Goal: Task Accomplishment & Management: Manage account settings

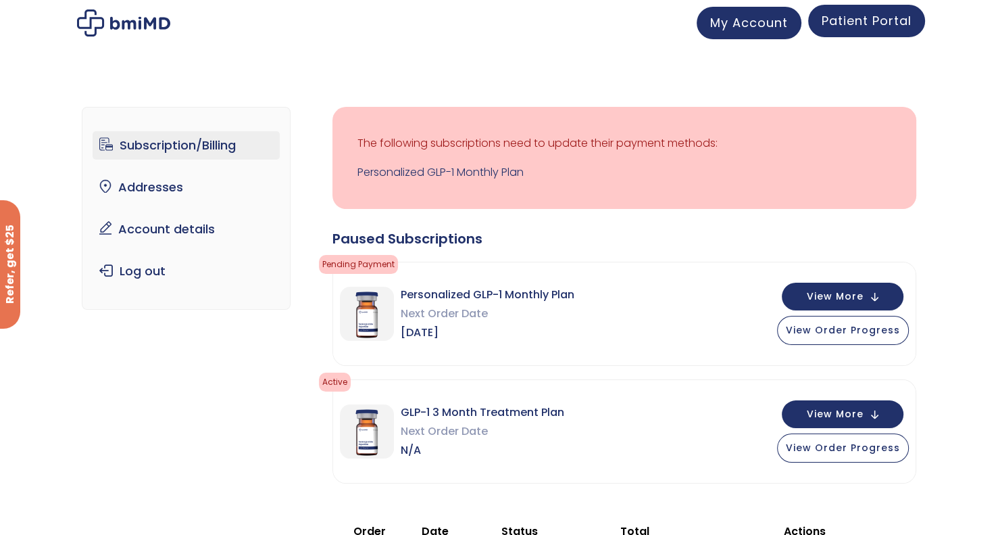
click at [880, 30] on link "Patient Portal" at bounding box center [867, 21] width 117 height 32
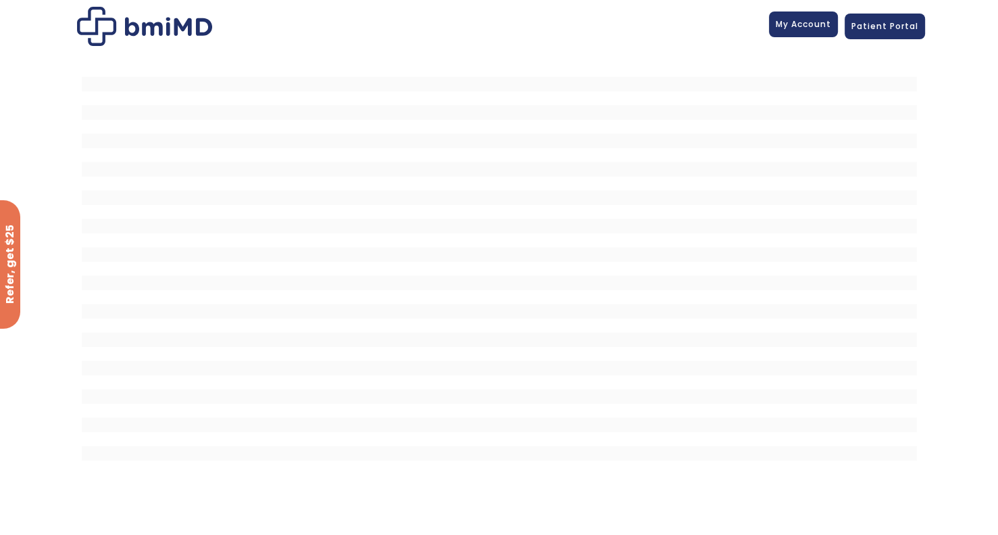
click at [806, 24] on span "My Account" at bounding box center [803, 23] width 55 height 11
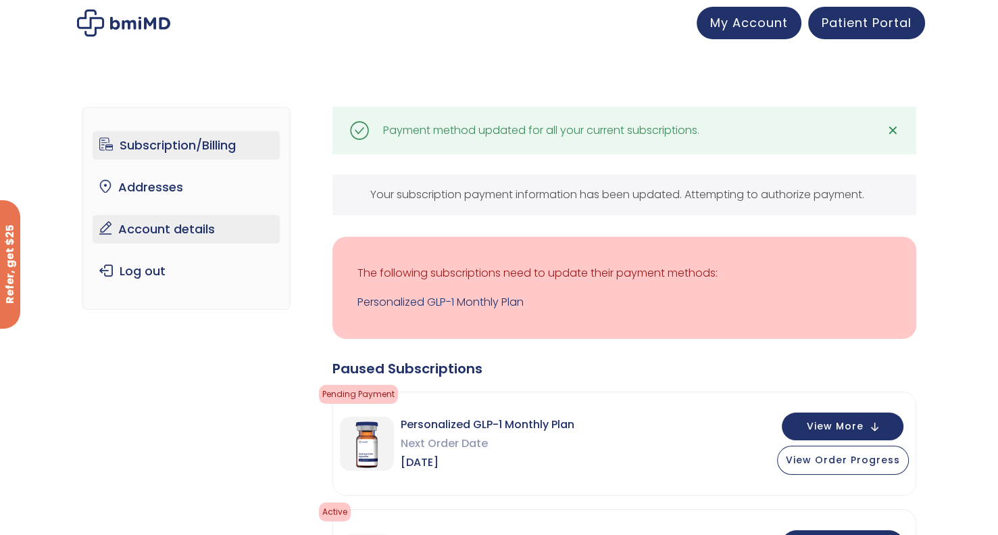
click at [181, 229] on link "Account details" at bounding box center [186, 229] width 187 height 28
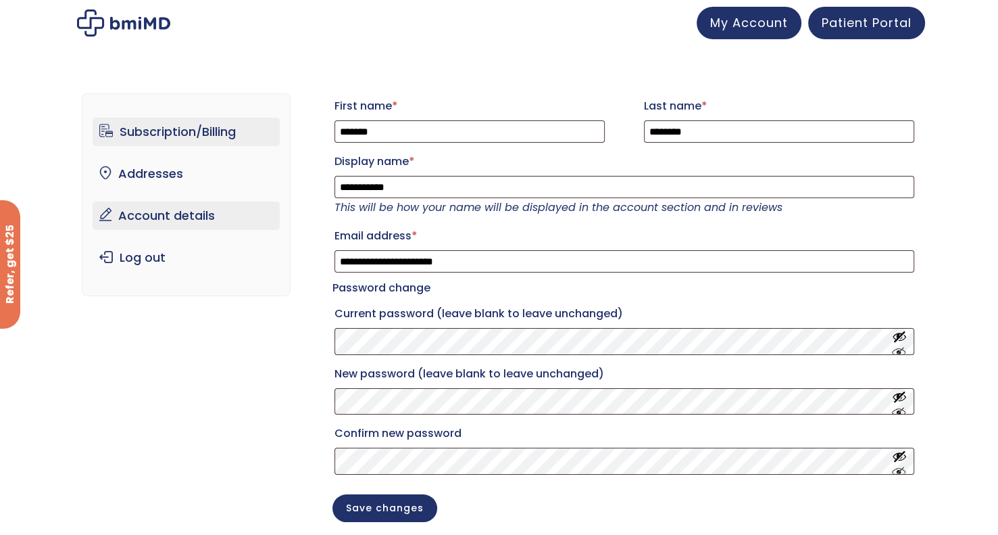
click at [184, 130] on link "Subscription/Billing" at bounding box center [186, 132] width 187 height 28
